Goal: Information Seeking & Learning: Learn about a topic

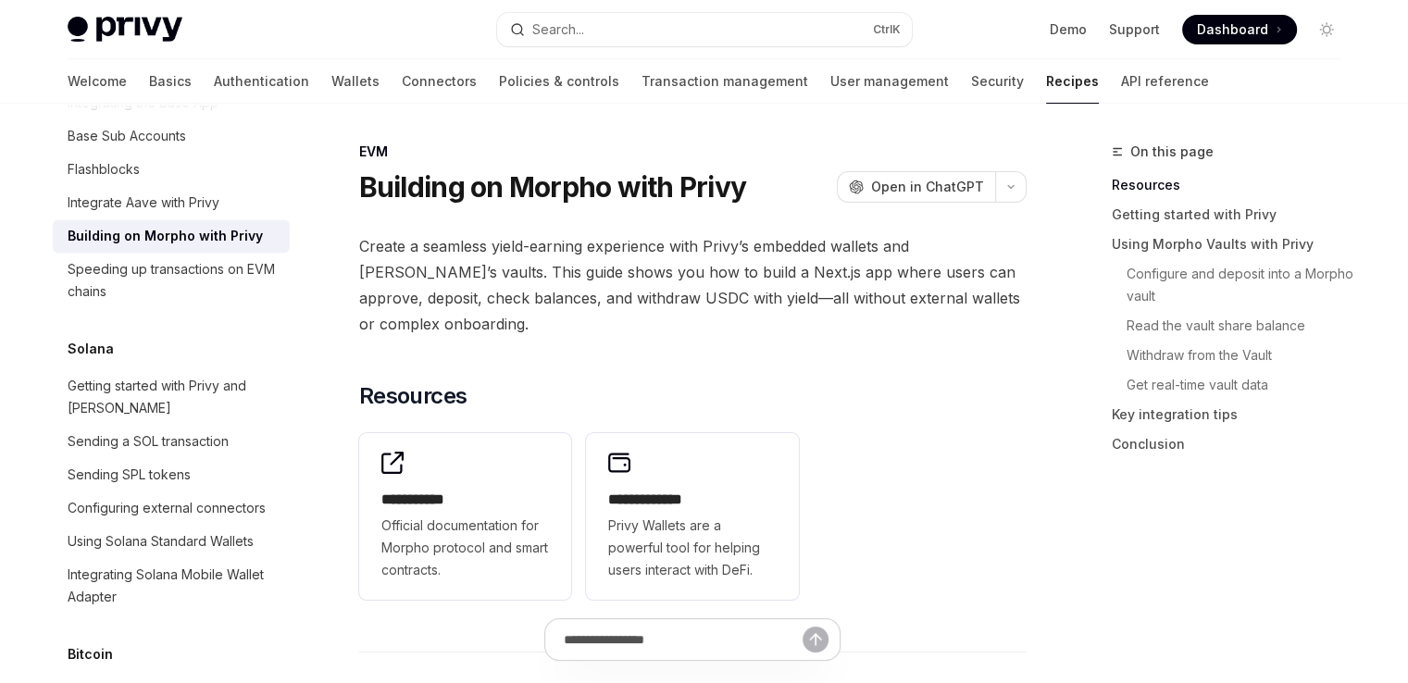
click at [515, 333] on span "Create a seamless yield-earning experience with Privy’s embedded wallets and Mo…" at bounding box center [692, 285] width 667 height 104
click at [625, 320] on span "Create a seamless yield-earning experience with Privy’s embedded wallets and Mo…" at bounding box center [692, 285] width 667 height 104
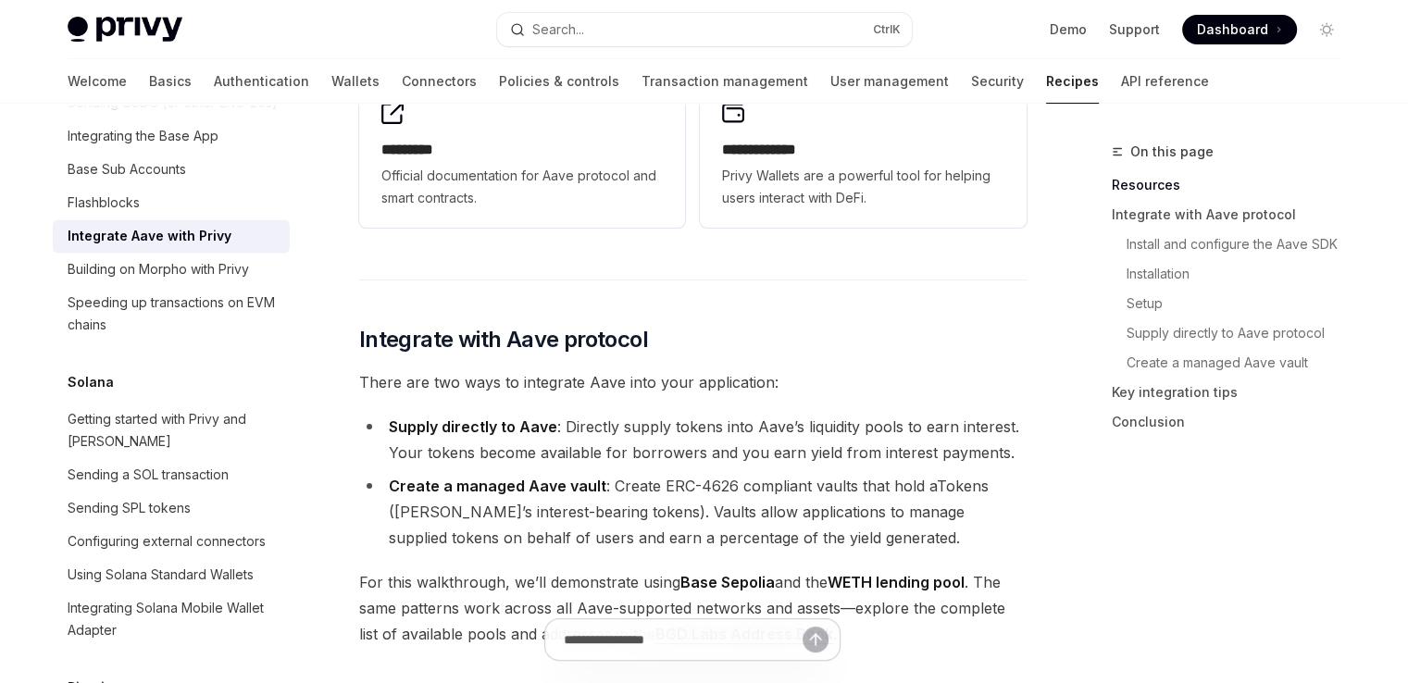
scroll to position [370, 0]
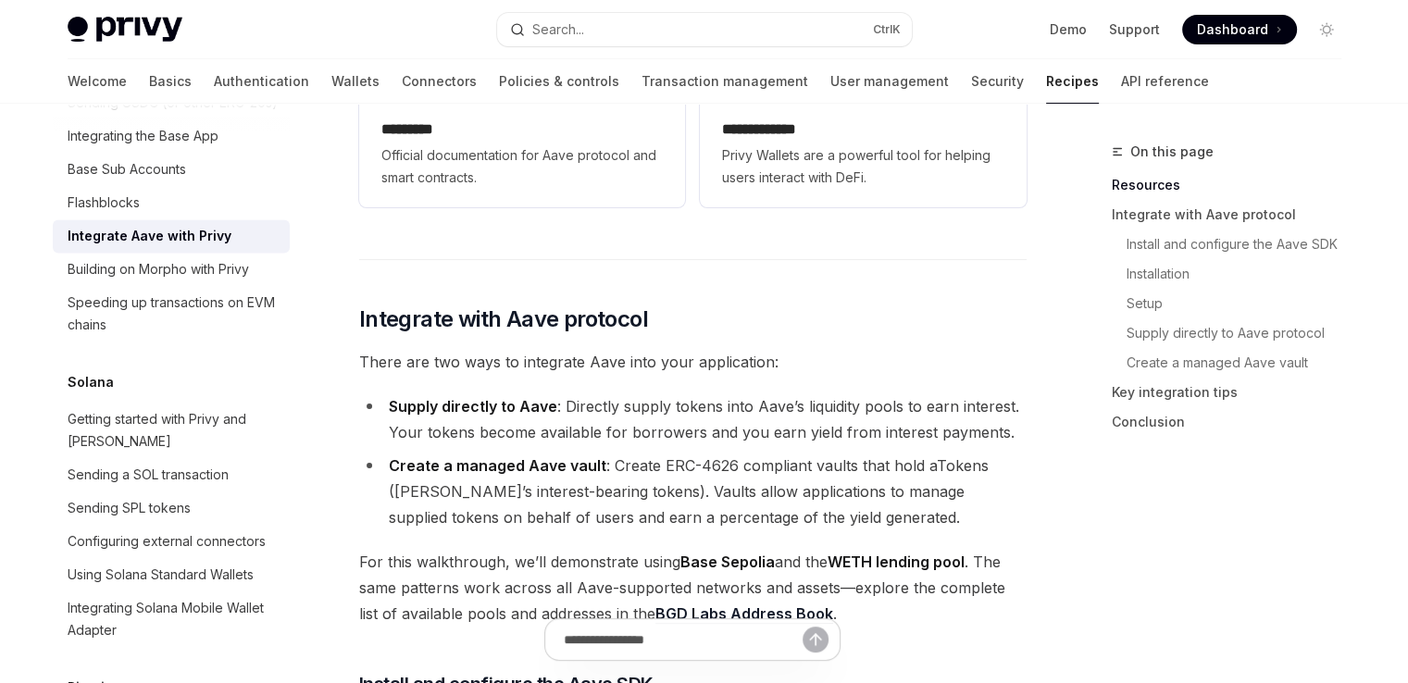
drag, startPoint x: 410, startPoint y: 19, endPoint x: 504, endPoint y: 5, distance: 95.6
click at [410, 19] on div "Privy Docs home page" at bounding box center [275, 30] width 415 height 26
